Goal: Share content

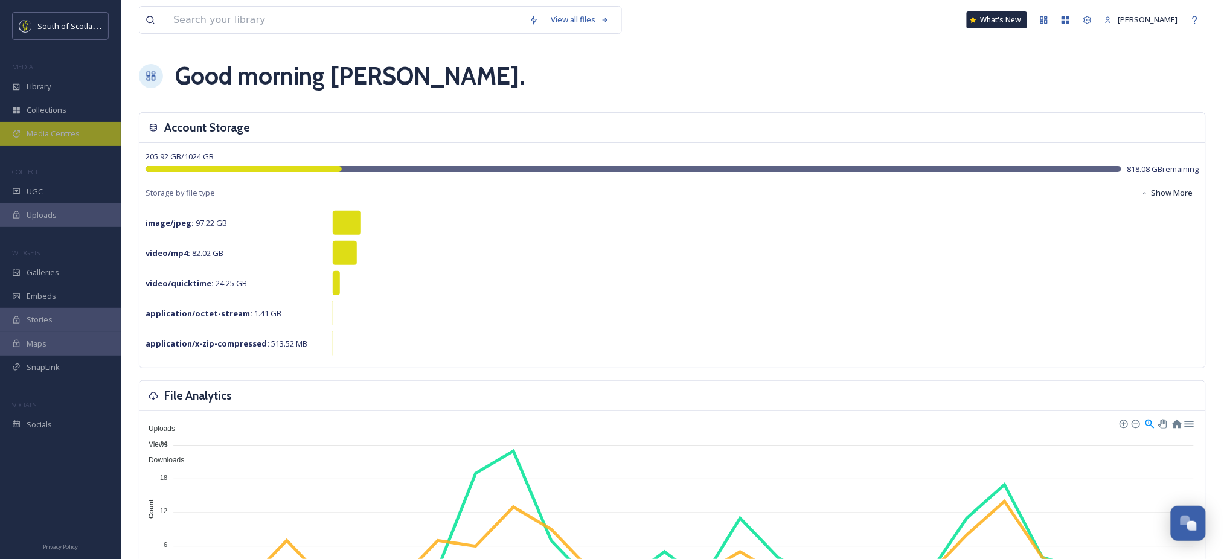
click at [35, 144] on div "Media Centres" at bounding box center [60, 134] width 121 height 24
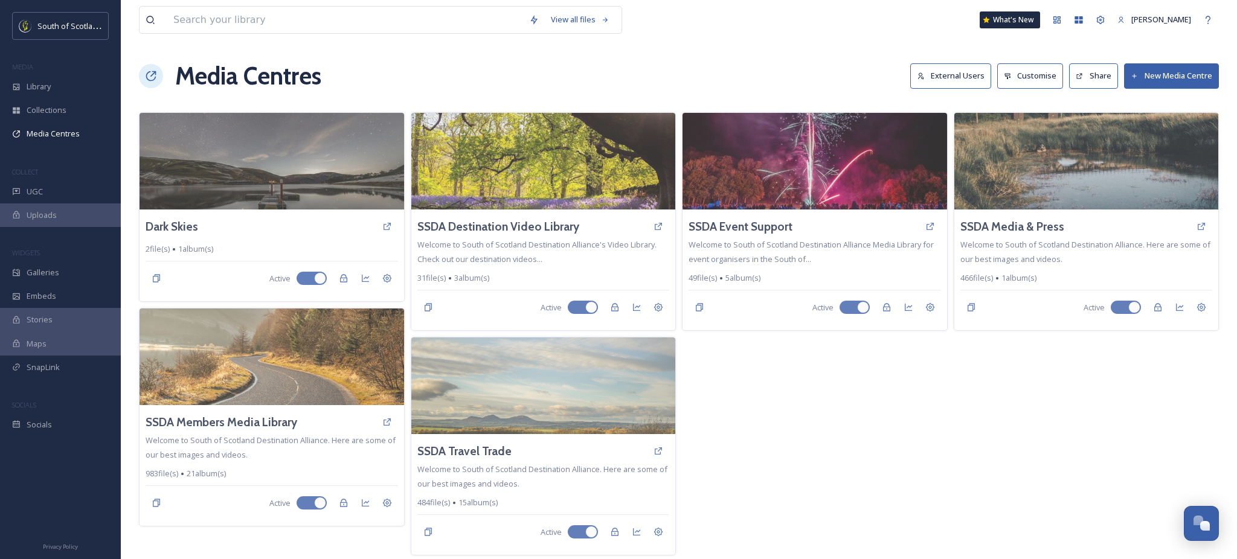
click at [1078, 85] on button "Share" at bounding box center [1093, 75] width 49 height 25
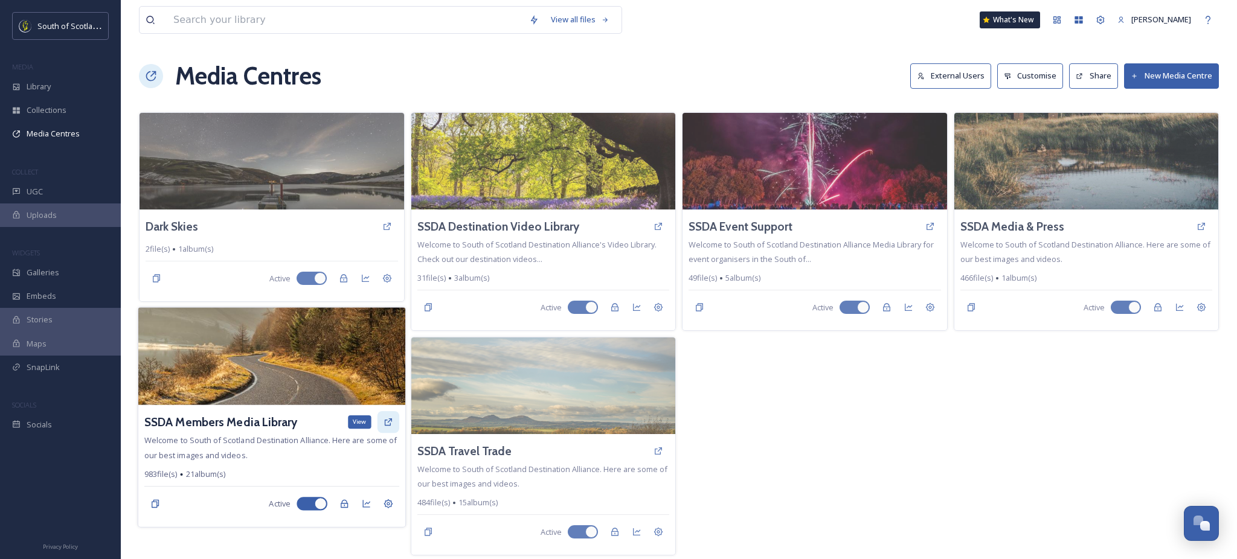
click at [383, 425] on icon at bounding box center [388, 422] width 10 height 10
